Goal: Task Accomplishment & Management: Manage account settings

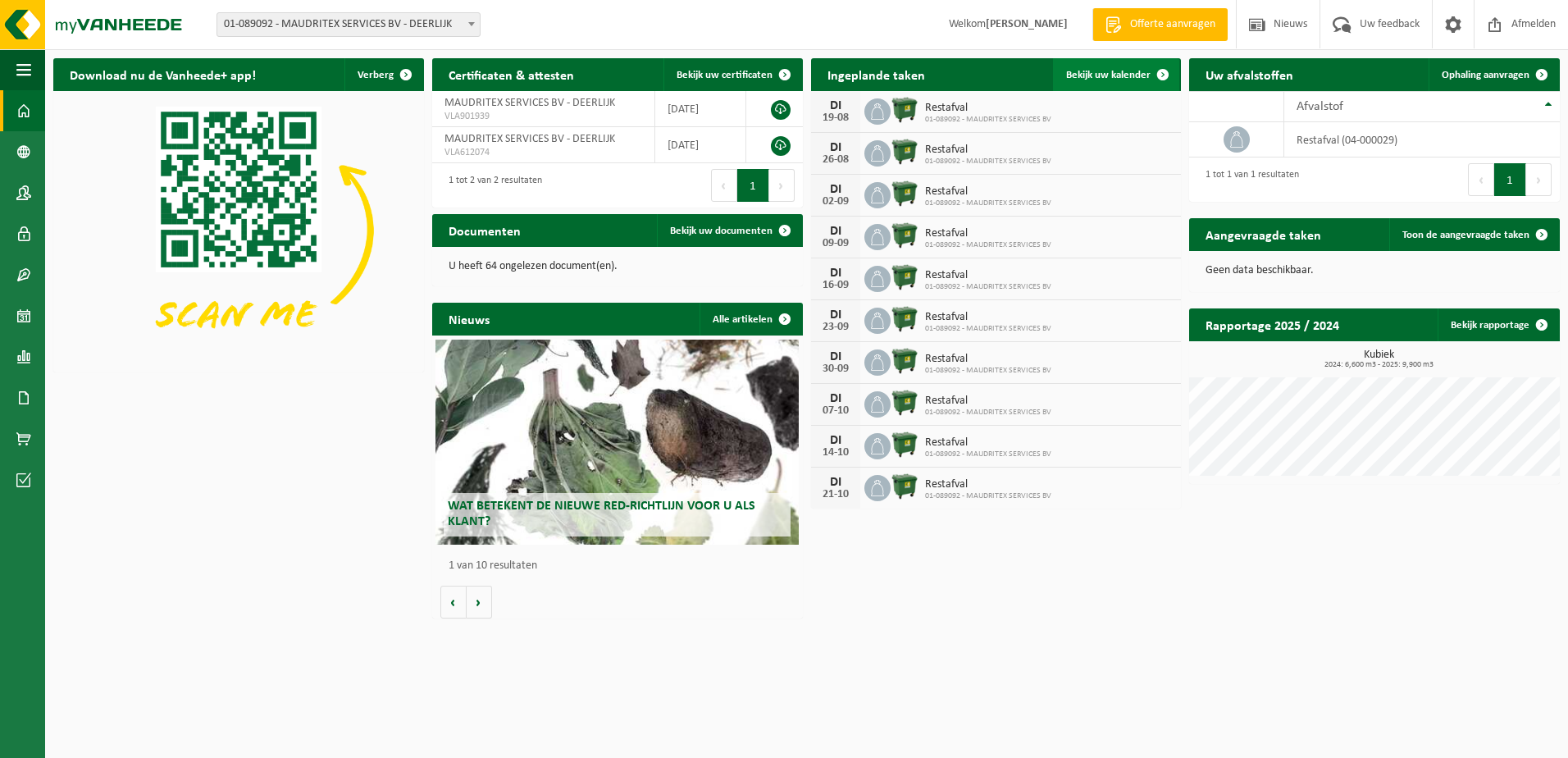
click at [1084, 72] on span "Bekijk uw kalender" at bounding box center [1108, 75] width 85 height 11
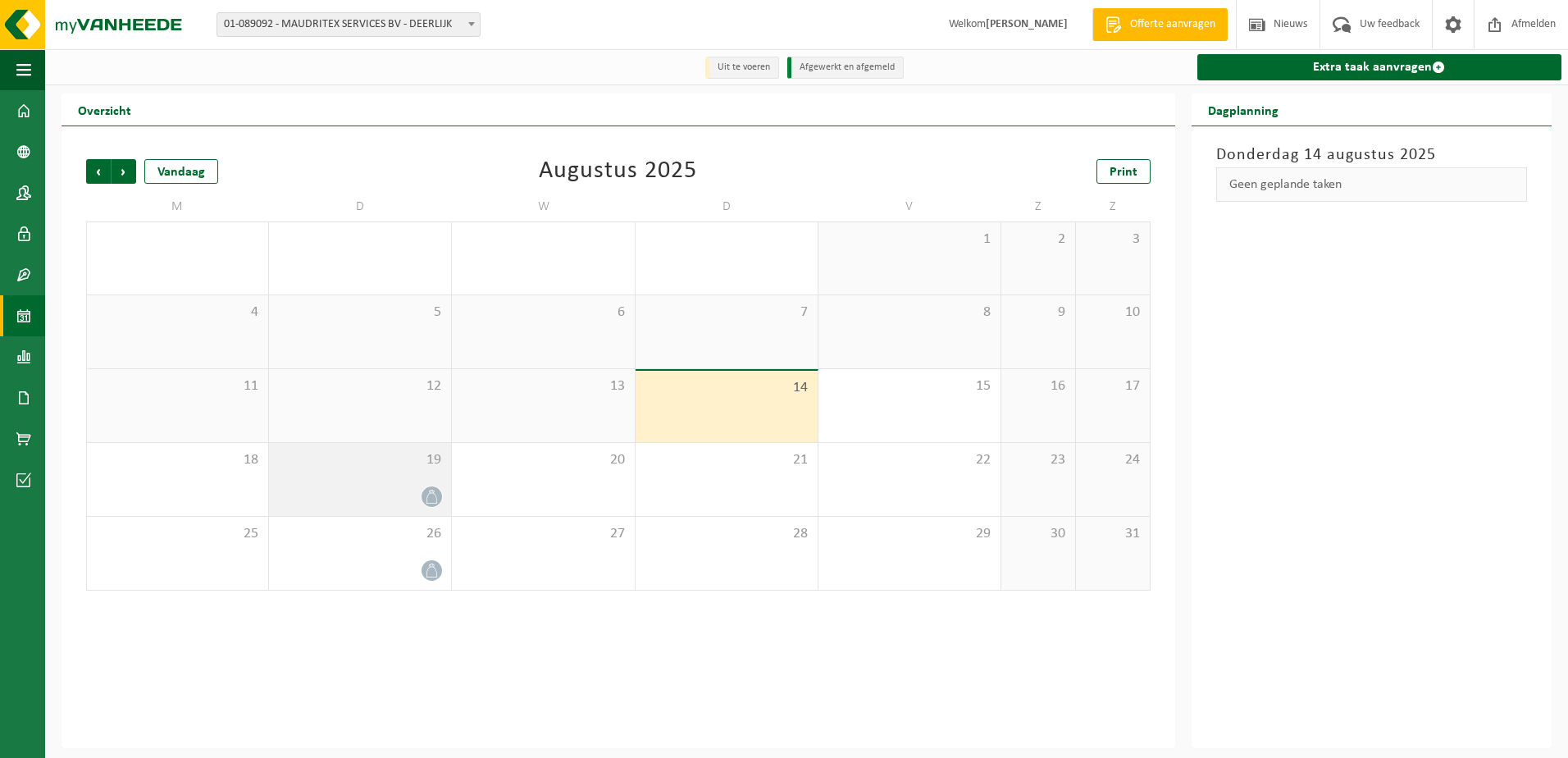
click at [443, 485] on div "19" at bounding box center [360, 479] width 182 height 73
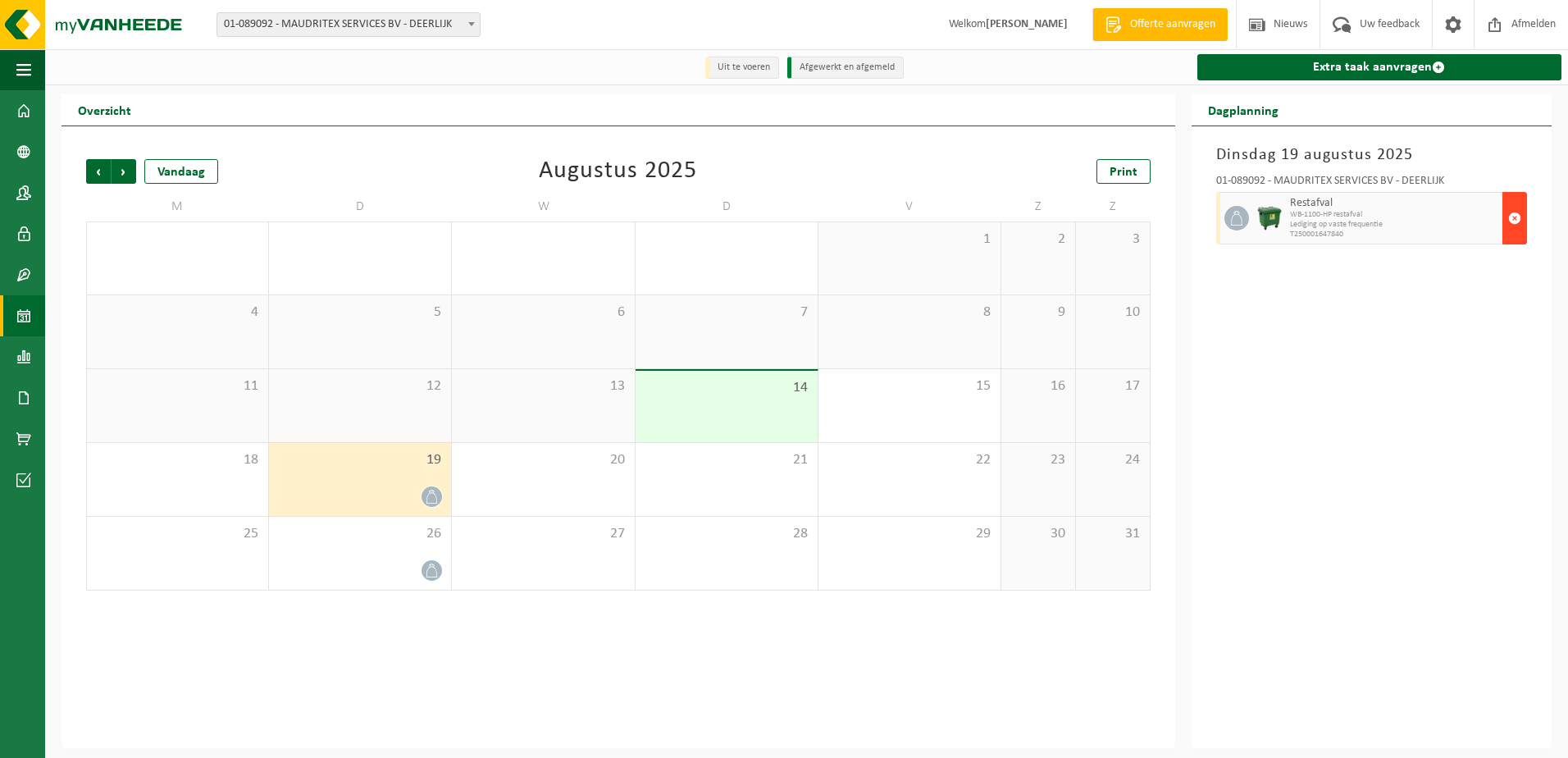
click at [1514, 219] on span "button" at bounding box center [1514, 218] width 13 height 33
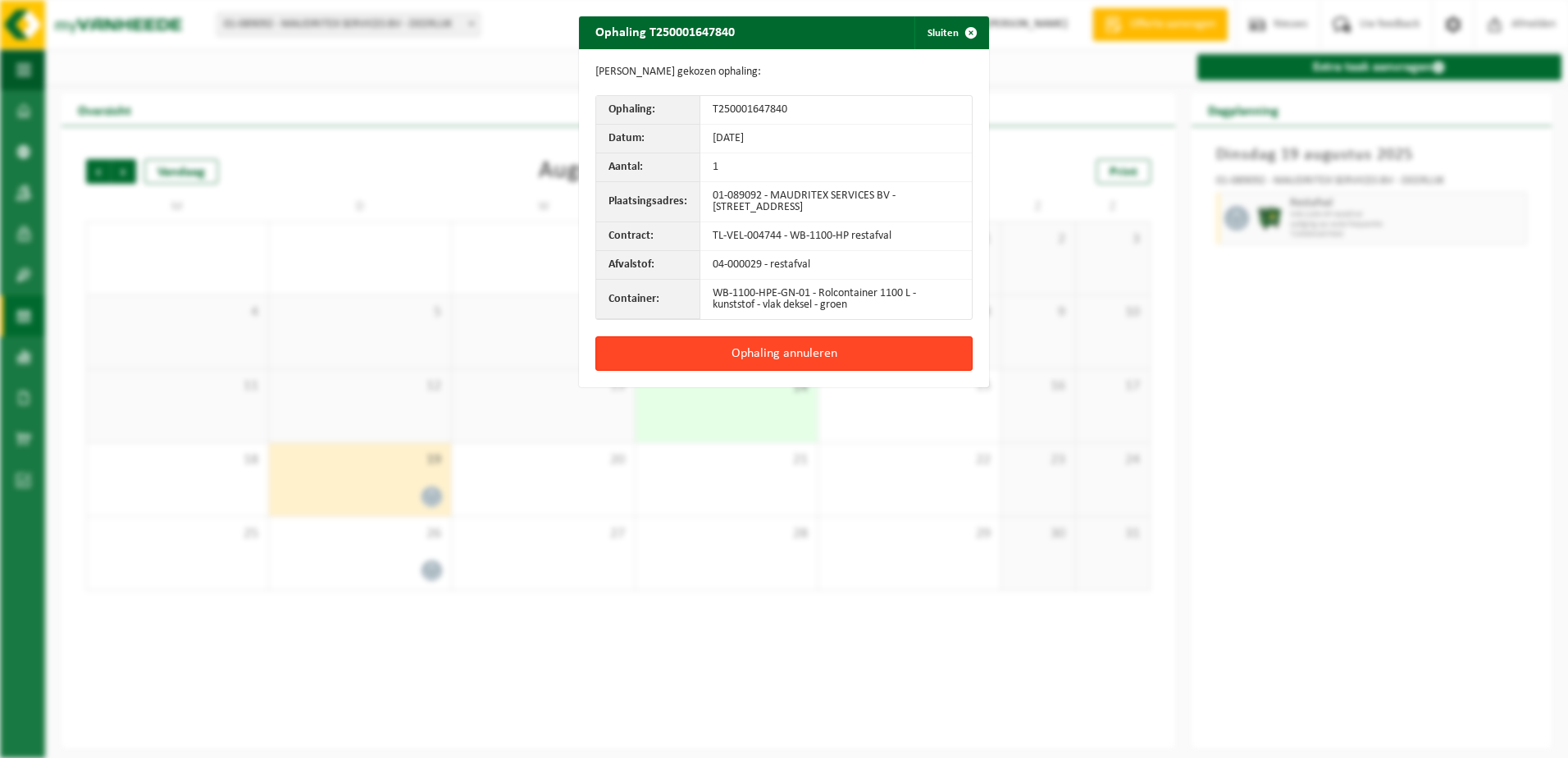
click at [782, 352] on button "Ophaling annuleren" at bounding box center [784, 353] width 377 height 34
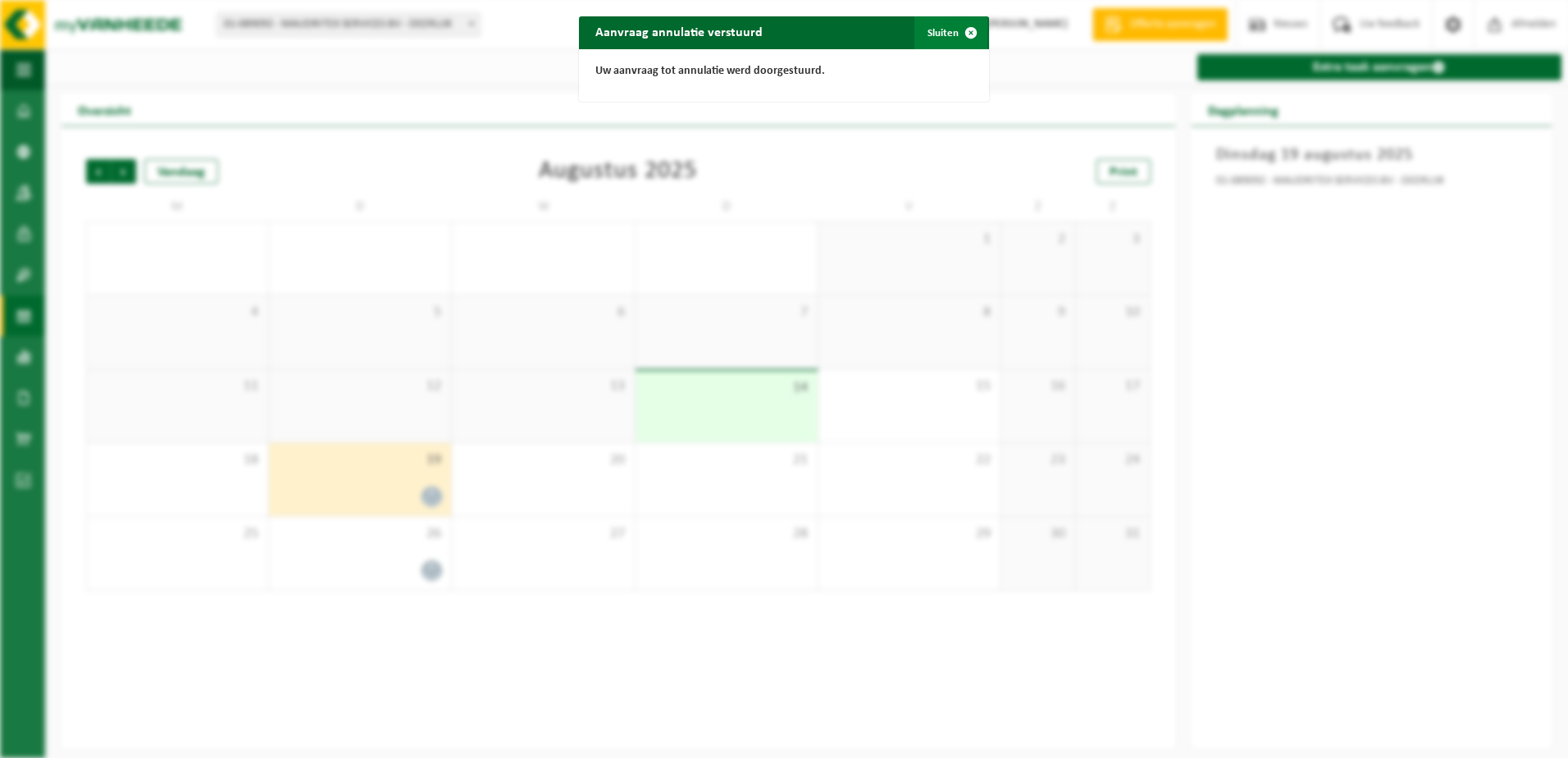
click at [965, 29] on span "button" at bounding box center [970, 33] width 33 height 33
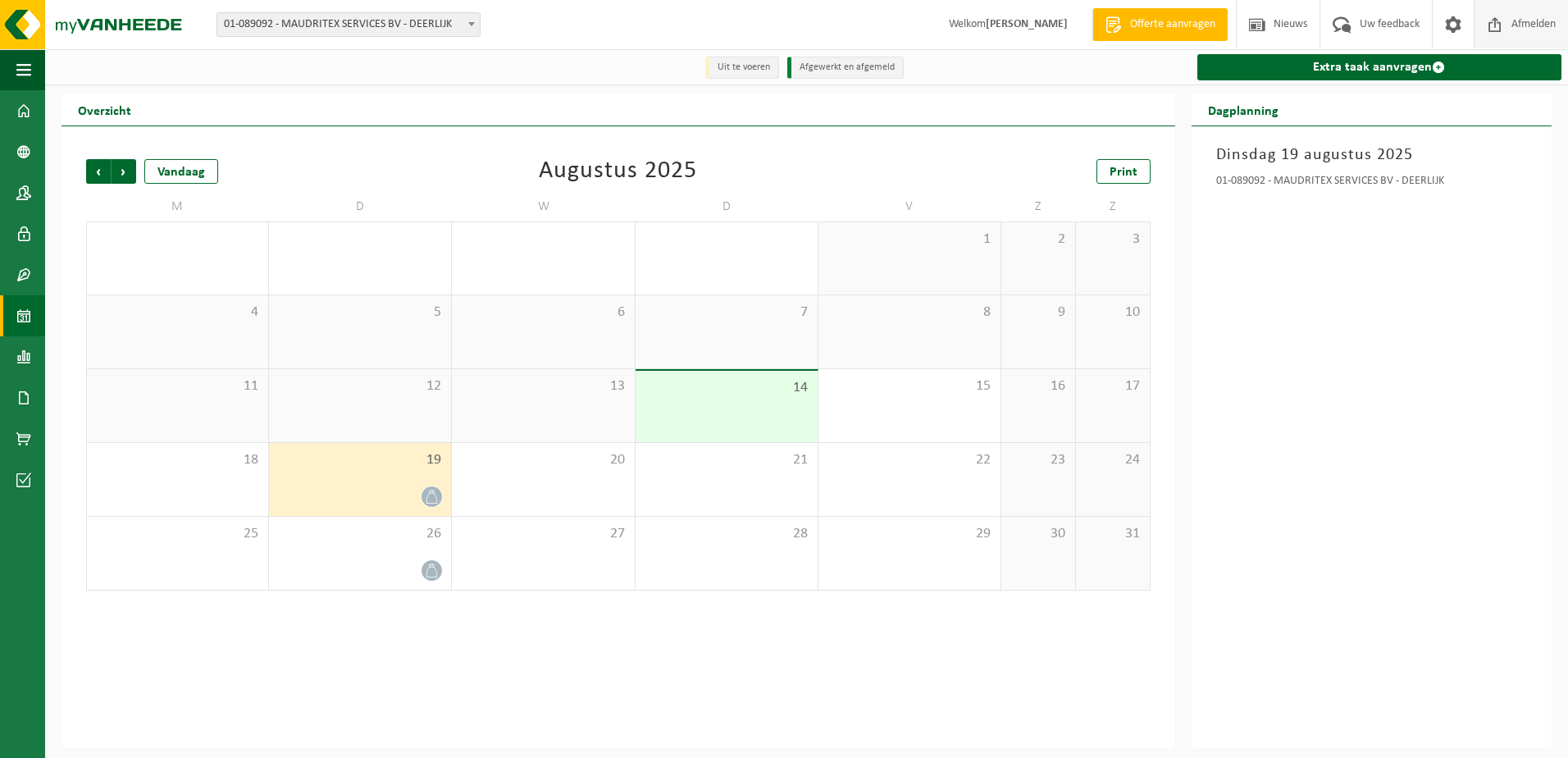
click at [1538, 15] on span "Afmelden" at bounding box center [1533, 24] width 53 height 49
